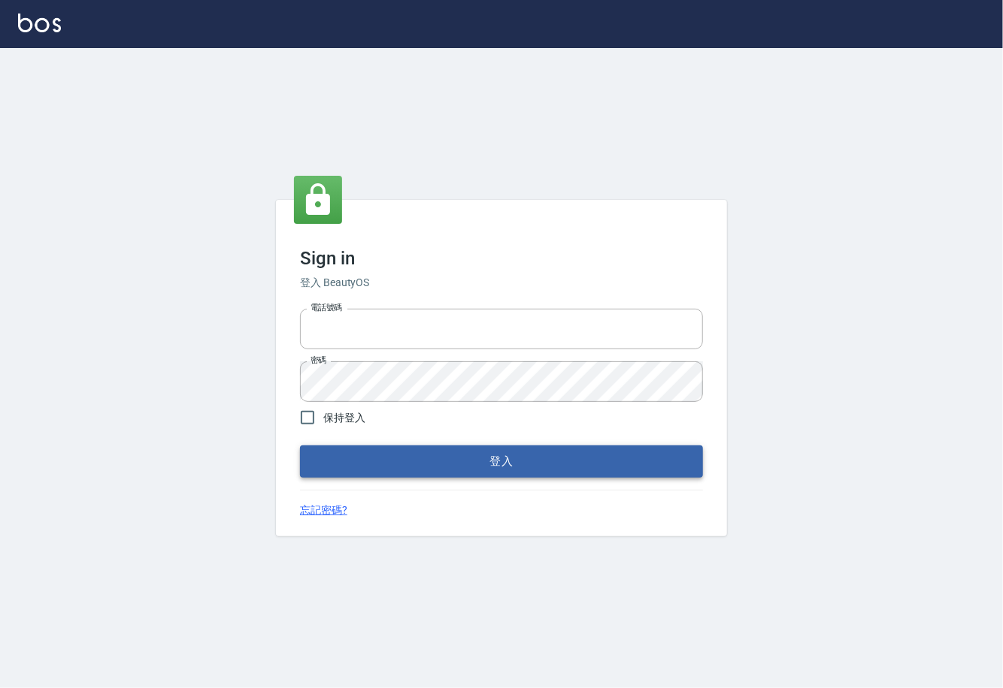
type input "0225929166"
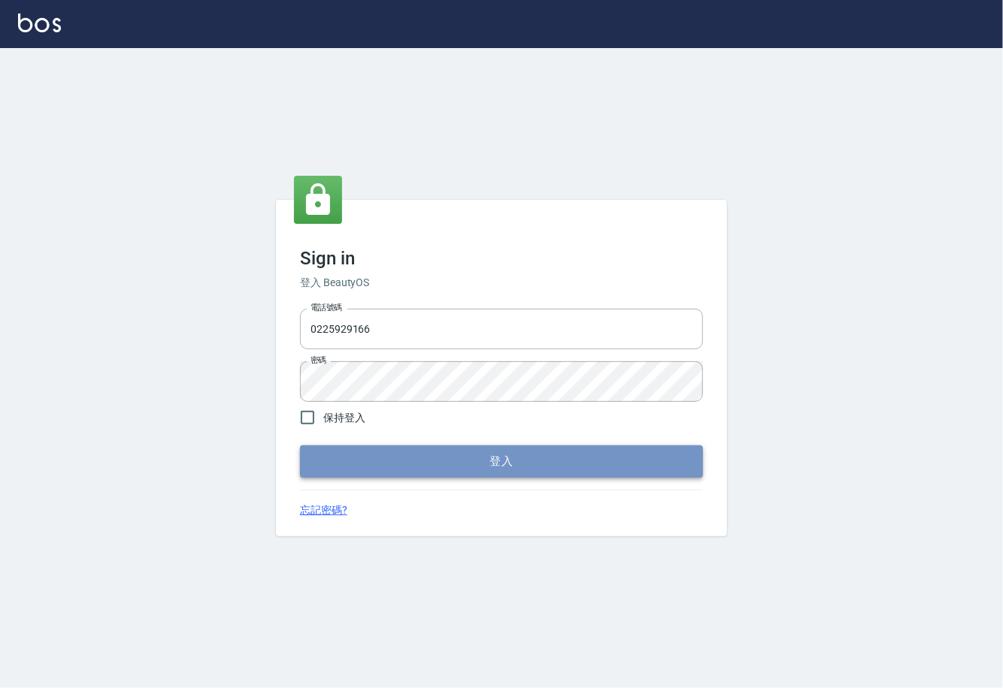
click at [550, 456] on button "登入" at bounding box center [501, 462] width 403 height 32
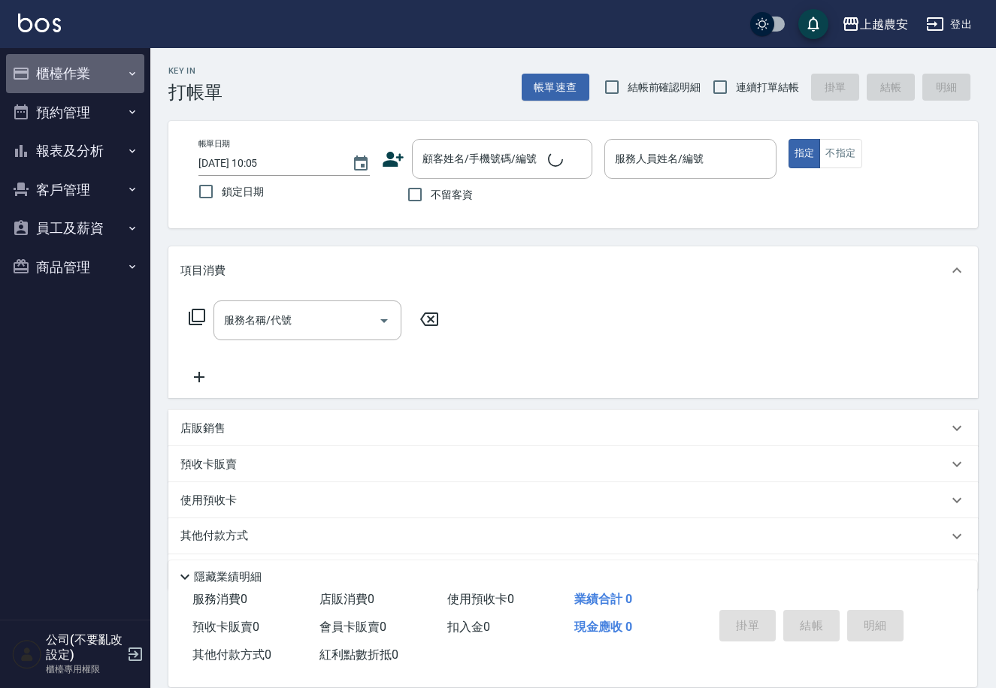
click at [80, 72] on button "櫃檯作業" at bounding box center [75, 73] width 138 height 39
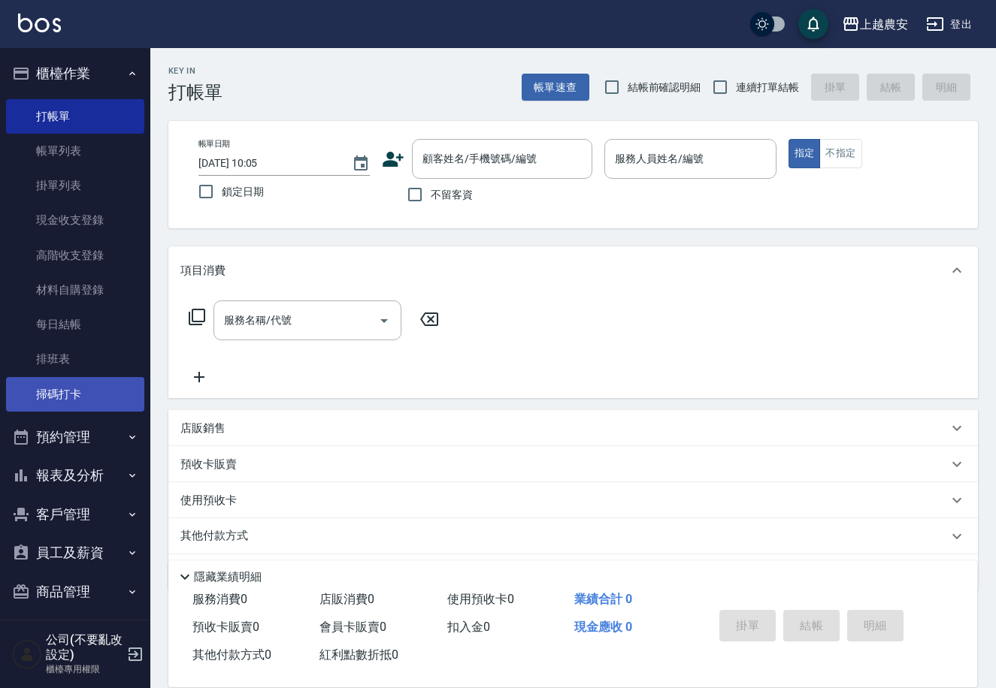
click at [60, 390] on link "掃碼打卡" at bounding box center [75, 394] width 138 height 35
